Goal: Transaction & Acquisition: Purchase product/service

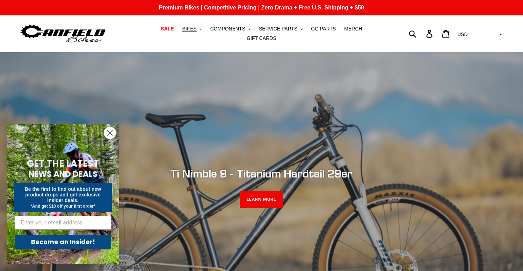
click at [180, 34] on button "BIKES .cls-1{fill:#231f20}" at bounding box center [192, 28] width 27 height 9
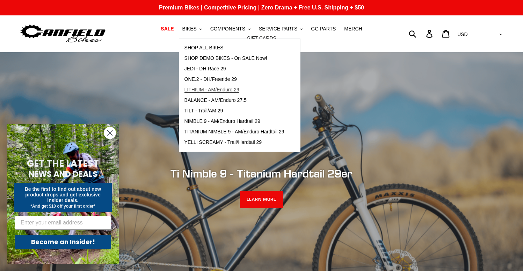
click at [207, 93] on span "LITHIUM - AM/Enduro 29" at bounding box center [212, 90] width 55 height 6
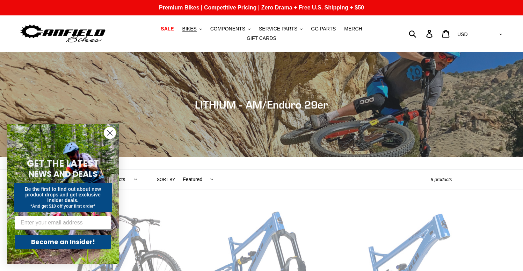
click at [109, 134] on circle "Close dialog" at bounding box center [110, 133] width 12 height 12
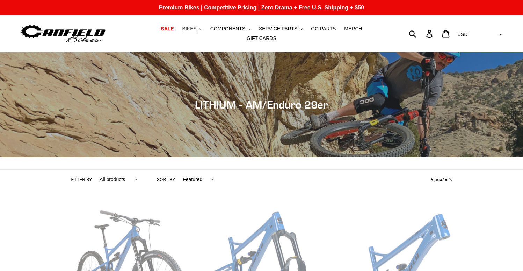
click at [183, 31] on span "BIKES" at bounding box center [190, 29] width 14 height 6
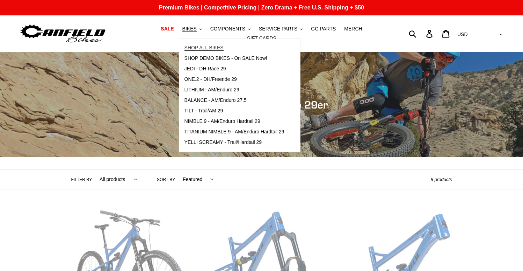
click at [185, 50] on span "SHOP ALL BIKES" at bounding box center [204, 48] width 39 height 6
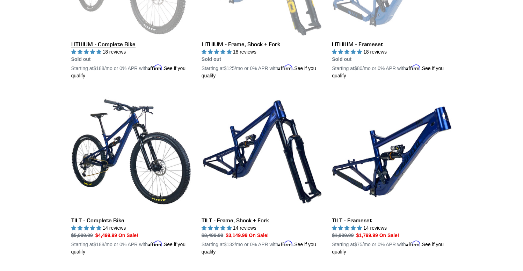
scroll to position [307, 0]
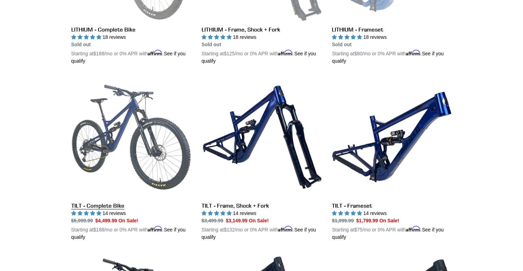
click at [114, 202] on link "TILT - Complete Bike" at bounding box center [131, 159] width 120 height 164
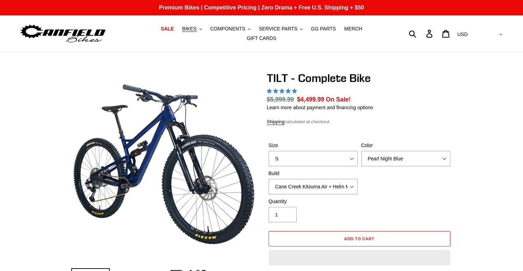
select select "highest-rating"
